Goal: Task Accomplishment & Management: Complete application form

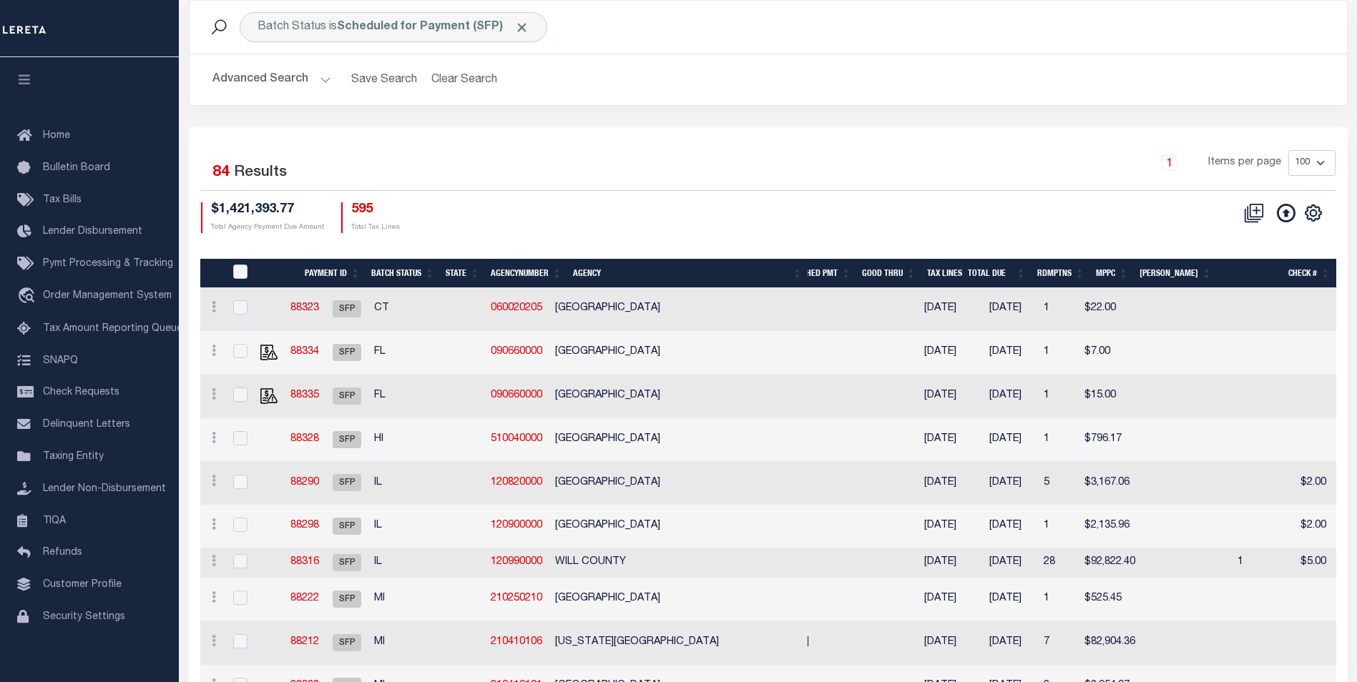
scroll to position [143, 0]
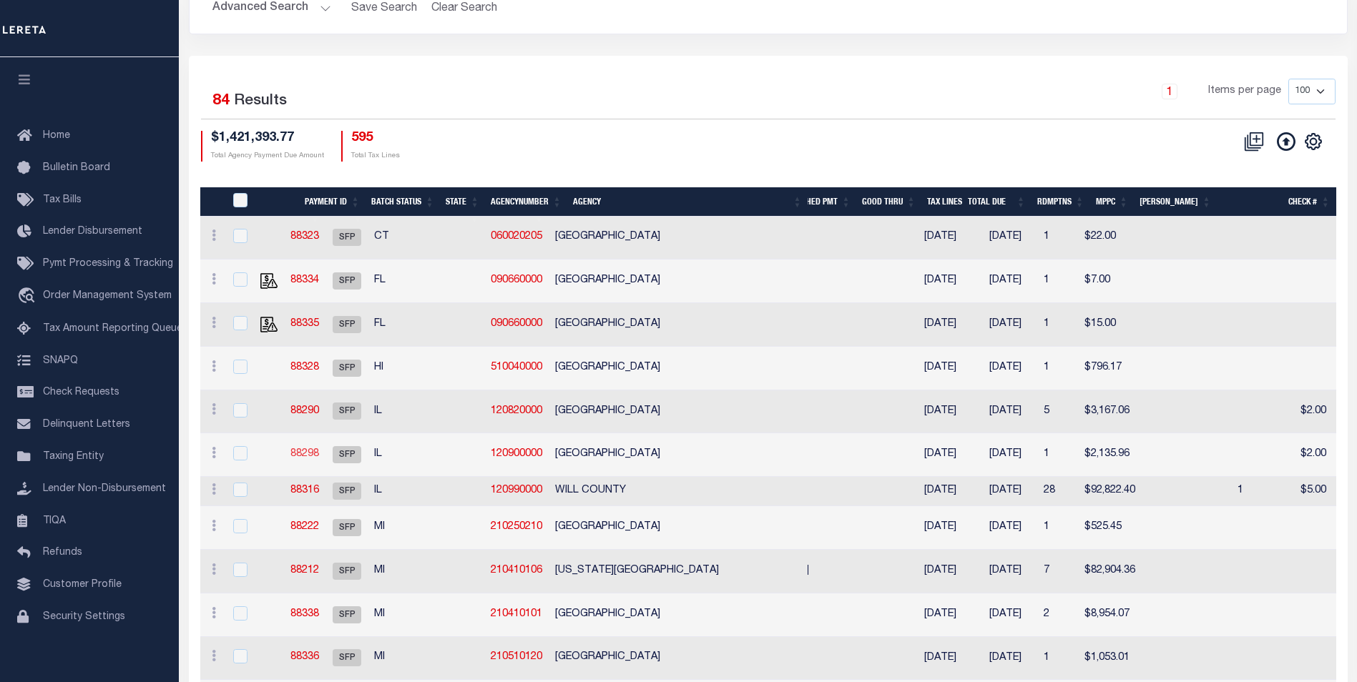
click at [319, 456] on link "88298" at bounding box center [304, 454] width 29 height 10
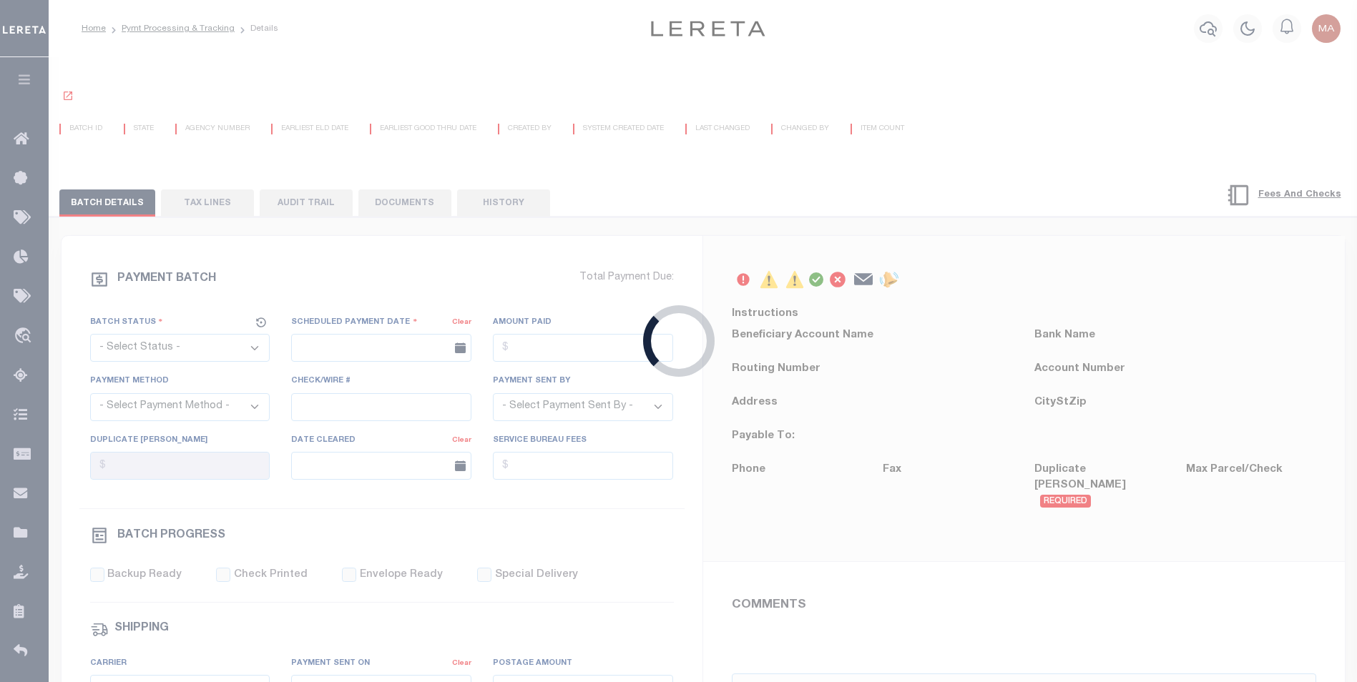
select select "SFP"
type input "08/20/2025"
type input "Matt"
select select "0"
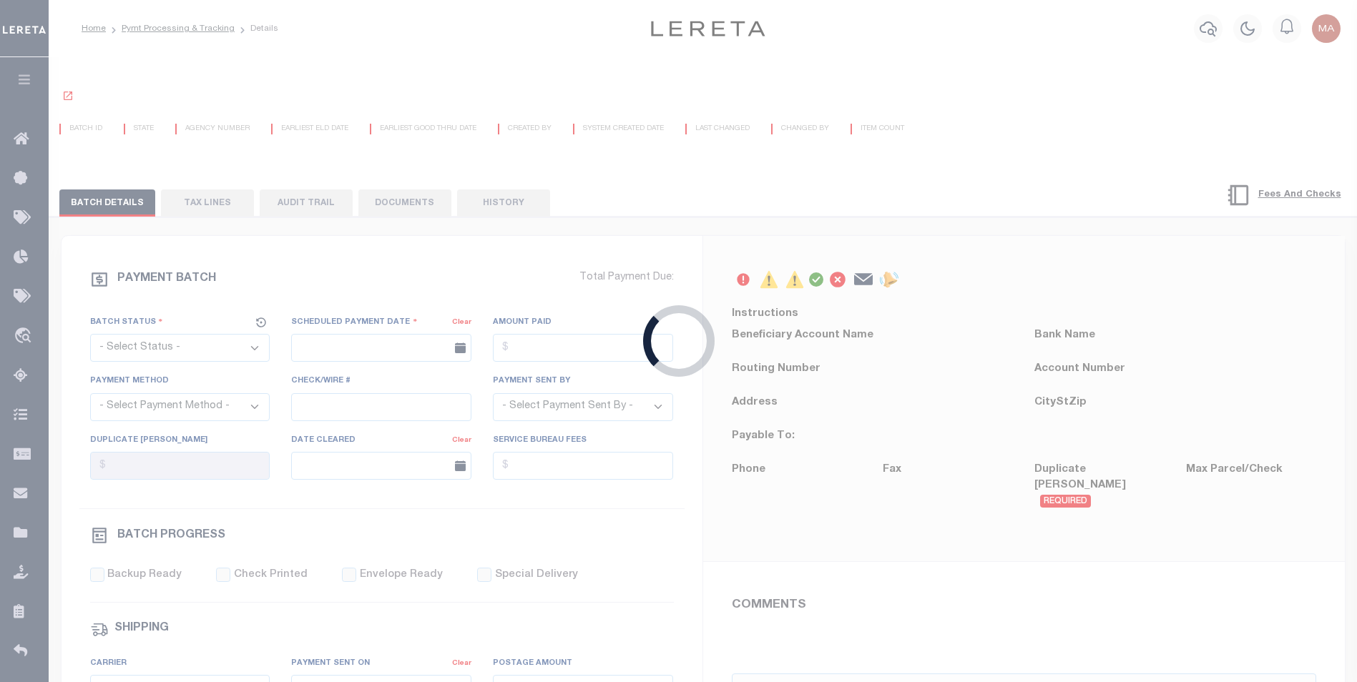
radio input "true"
